Goal: Communication & Community: Answer question/provide support

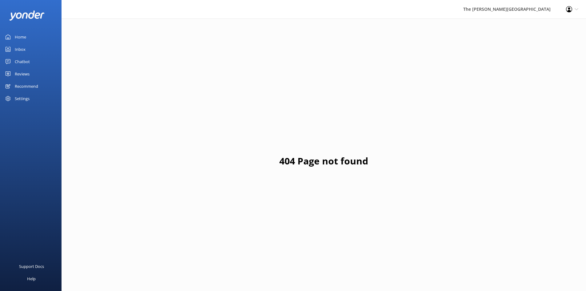
click at [22, 48] on div "Inbox" at bounding box center [20, 49] width 11 height 12
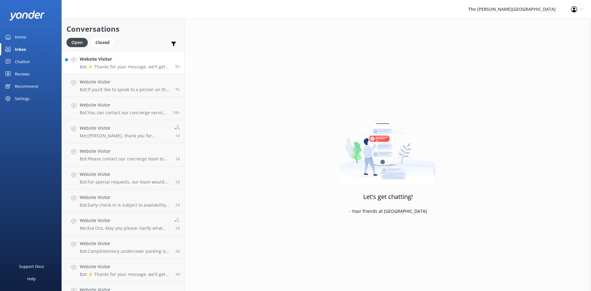
click at [114, 62] on h4 "Website Visitor" at bounding box center [125, 59] width 91 height 7
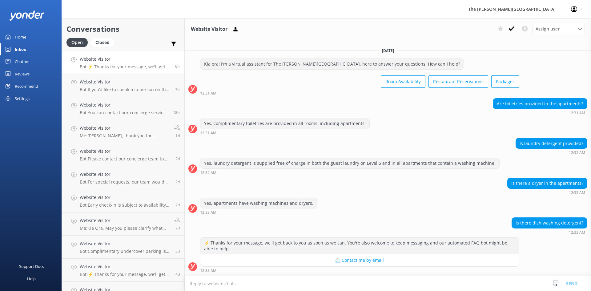
click at [218, 282] on textarea at bounding box center [388, 283] width 406 height 15
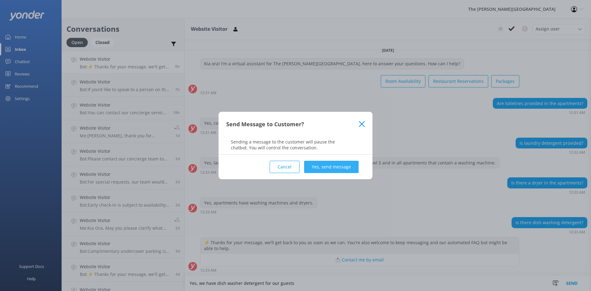
type textarea "Yes, we have dish washer detergent for our guests"
click at [325, 168] on button "Yes, send message" at bounding box center [331, 167] width 54 height 12
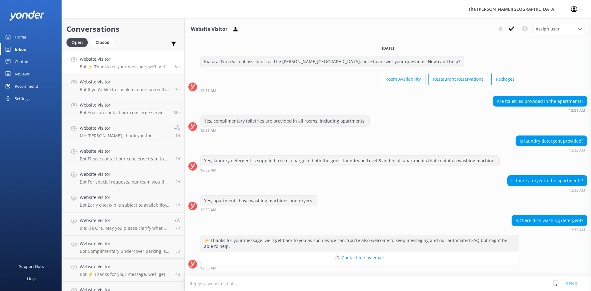
scroll to position [38, 0]
